Goal: Information Seeking & Learning: Check status

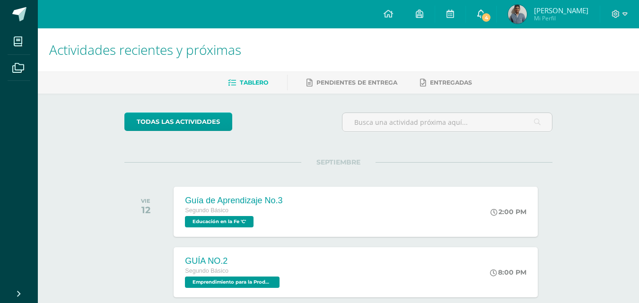
click at [491, 15] on span "4" at bounding box center [486, 17] width 10 height 10
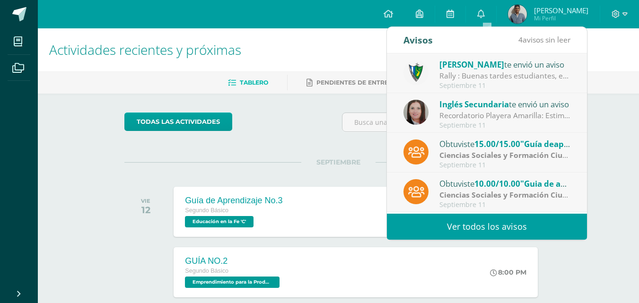
click at [472, 231] on link "Ver todos los avisos" at bounding box center [487, 227] width 200 height 26
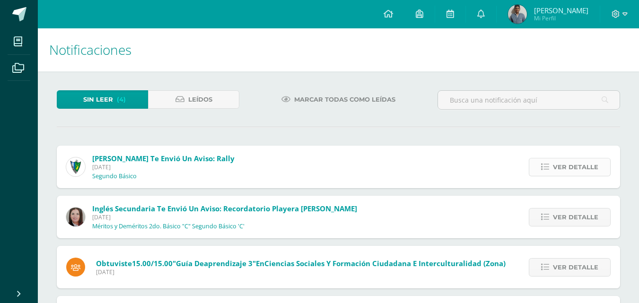
click at [565, 168] on span "Ver detalle" at bounding box center [575, 166] width 45 height 17
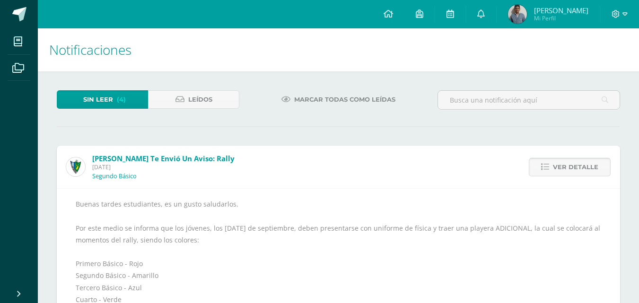
click at [557, 169] on span "Ver detalle" at bounding box center [575, 166] width 45 height 17
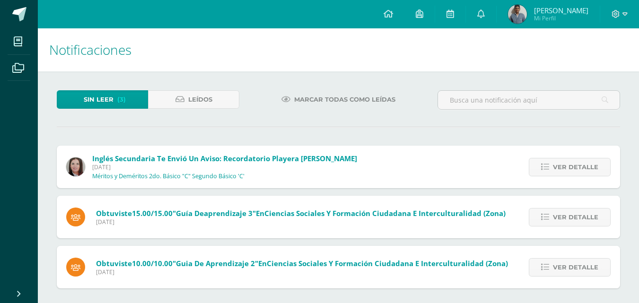
click at [557, 169] on span "Ver detalle" at bounding box center [575, 166] width 45 height 17
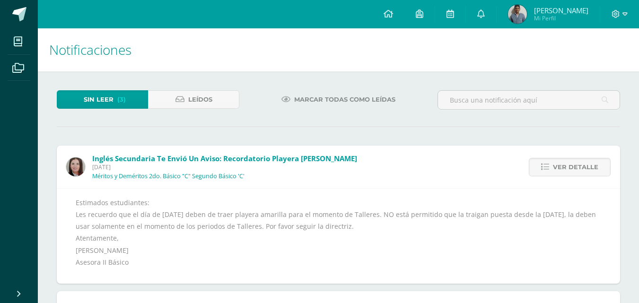
click at [557, 169] on span "Ver detalle" at bounding box center [575, 166] width 45 height 17
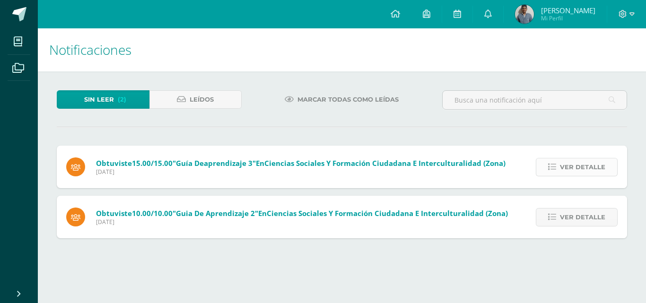
click at [556, 169] on icon at bounding box center [552, 167] width 8 height 8
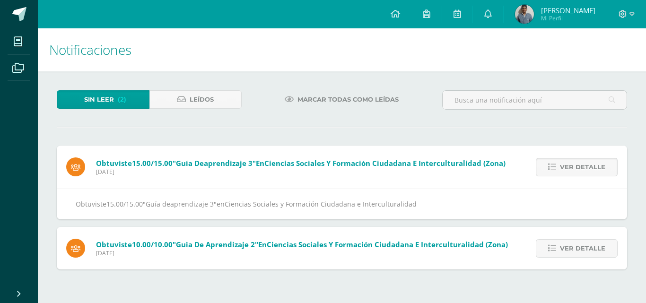
click at [556, 169] on icon at bounding box center [552, 167] width 8 height 8
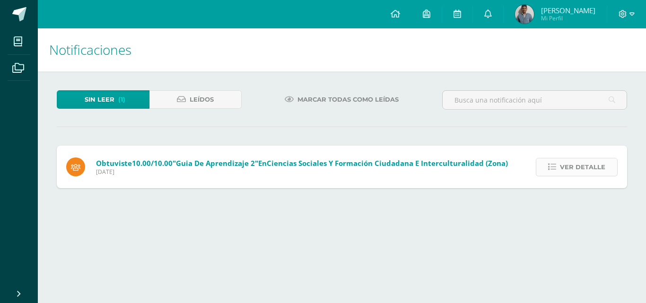
click at [556, 169] on icon at bounding box center [552, 167] width 8 height 8
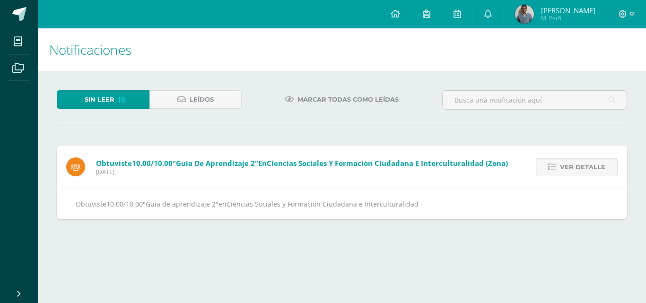
click at [556, 169] on icon at bounding box center [552, 167] width 8 height 8
